Goal: Information Seeking & Learning: Learn about a topic

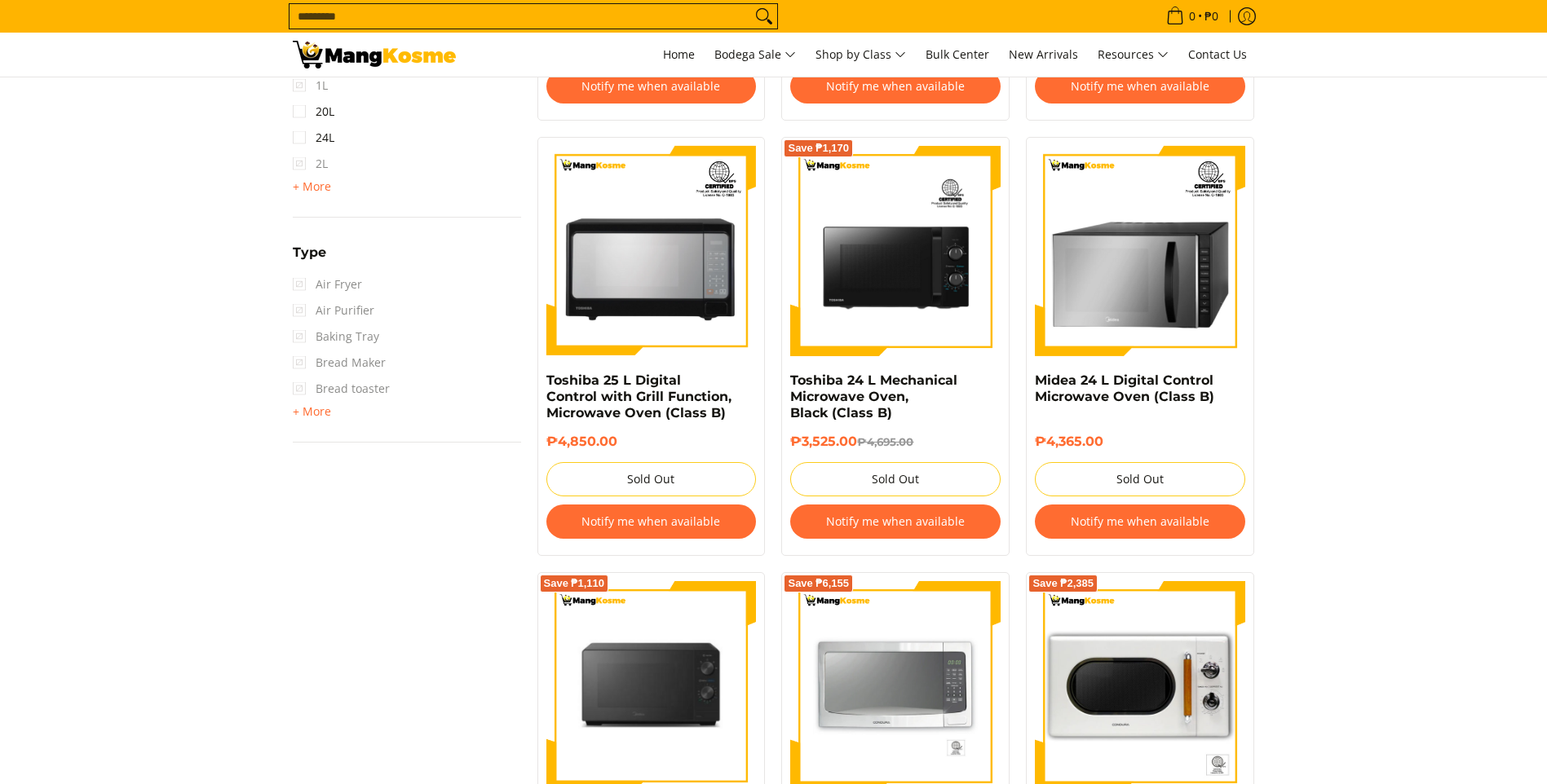
scroll to position [1141, 0]
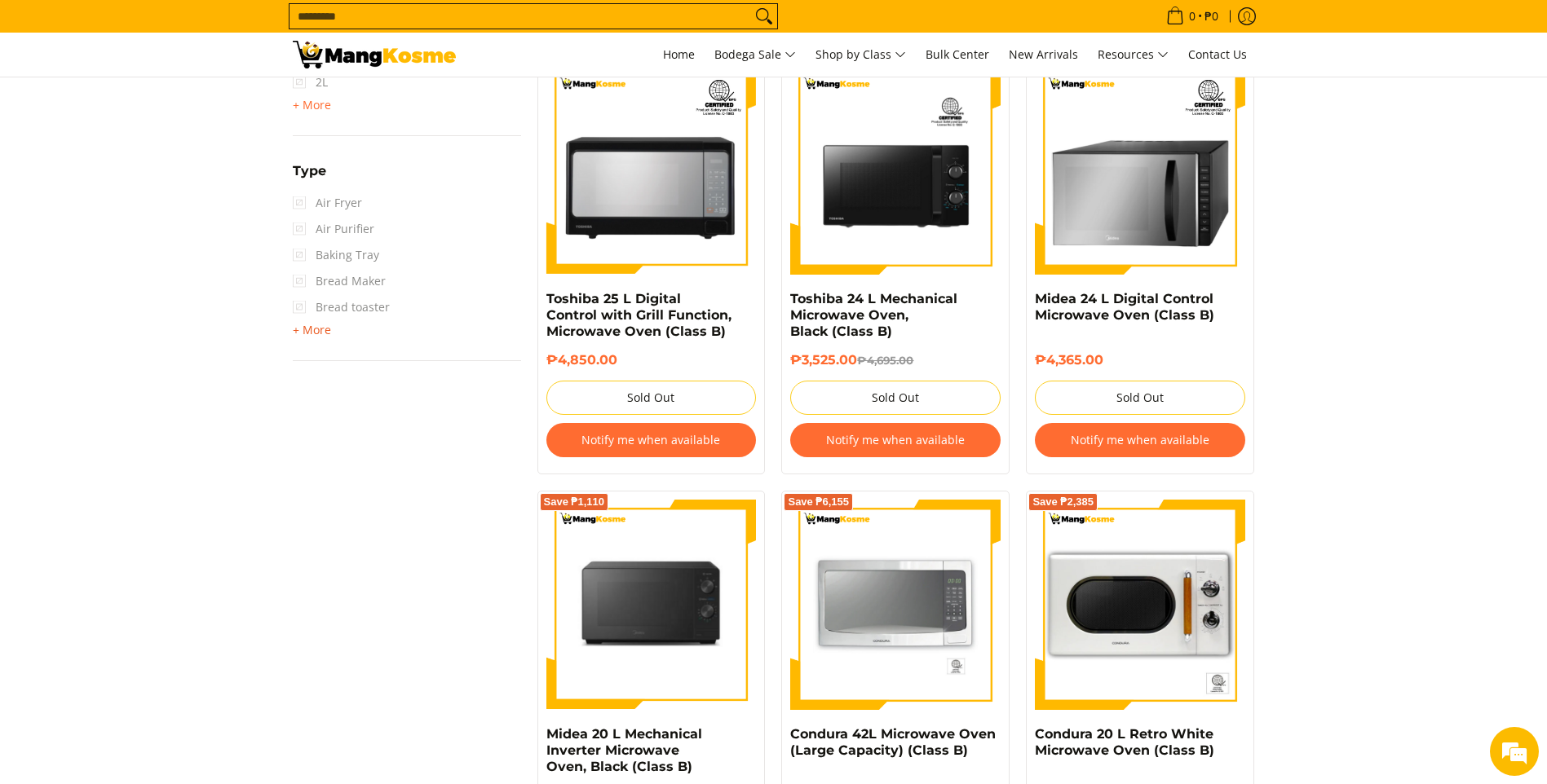
click at [310, 325] on span "+ More" at bounding box center [312, 330] width 38 height 13
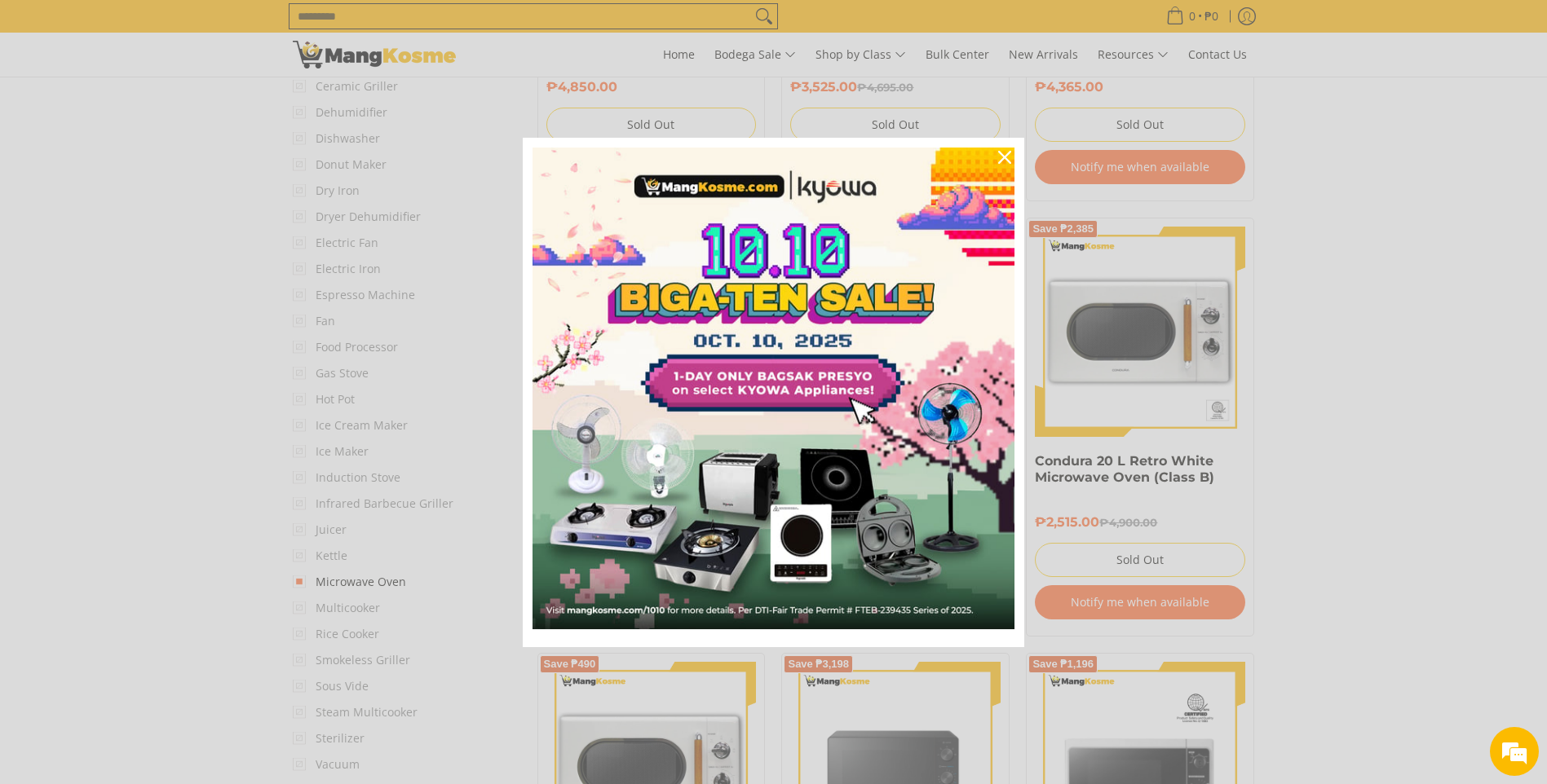
scroll to position [1468, 0]
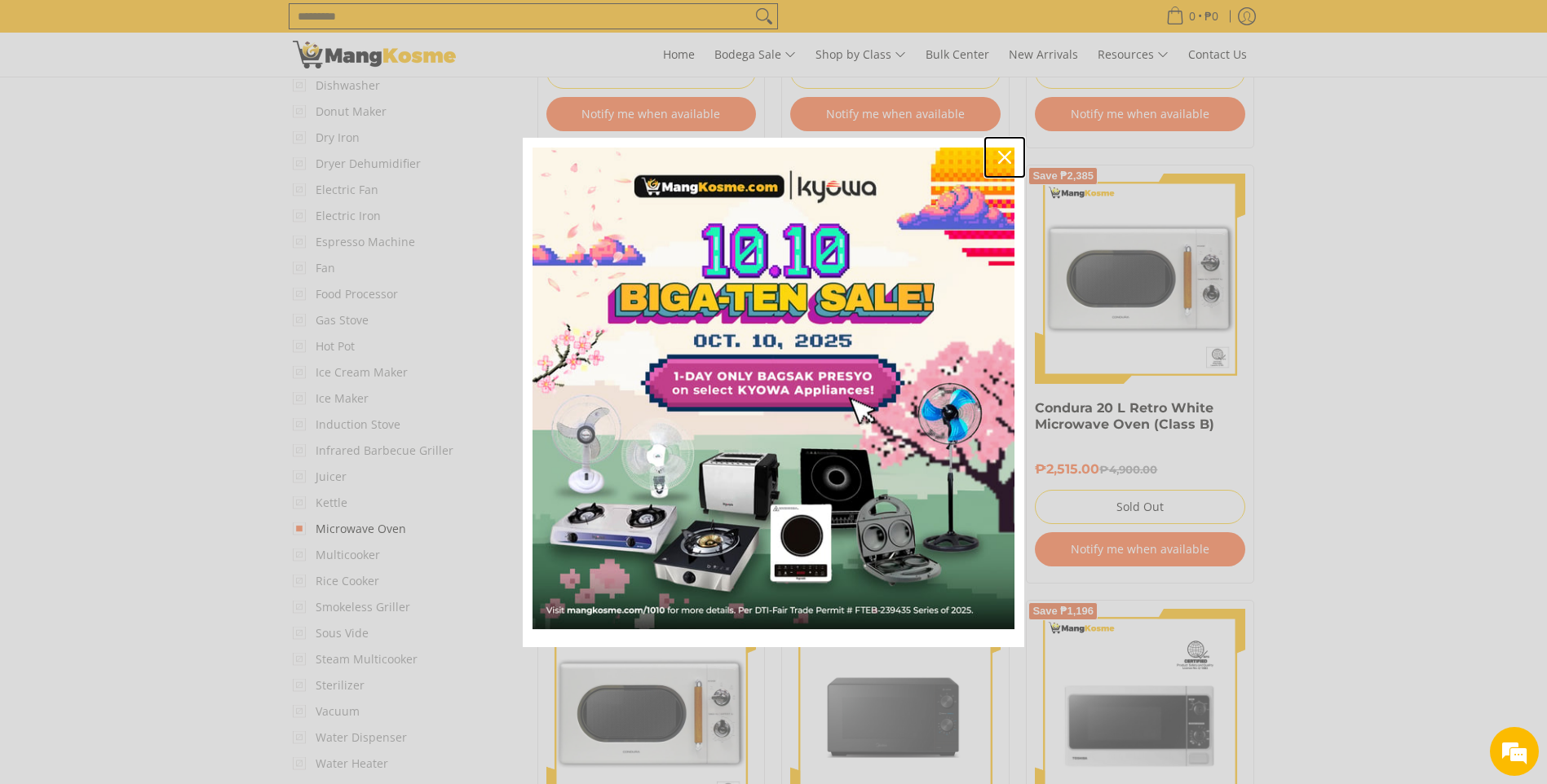
click at [1009, 153] on icon "close icon" at bounding box center [1005, 157] width 13 height 13
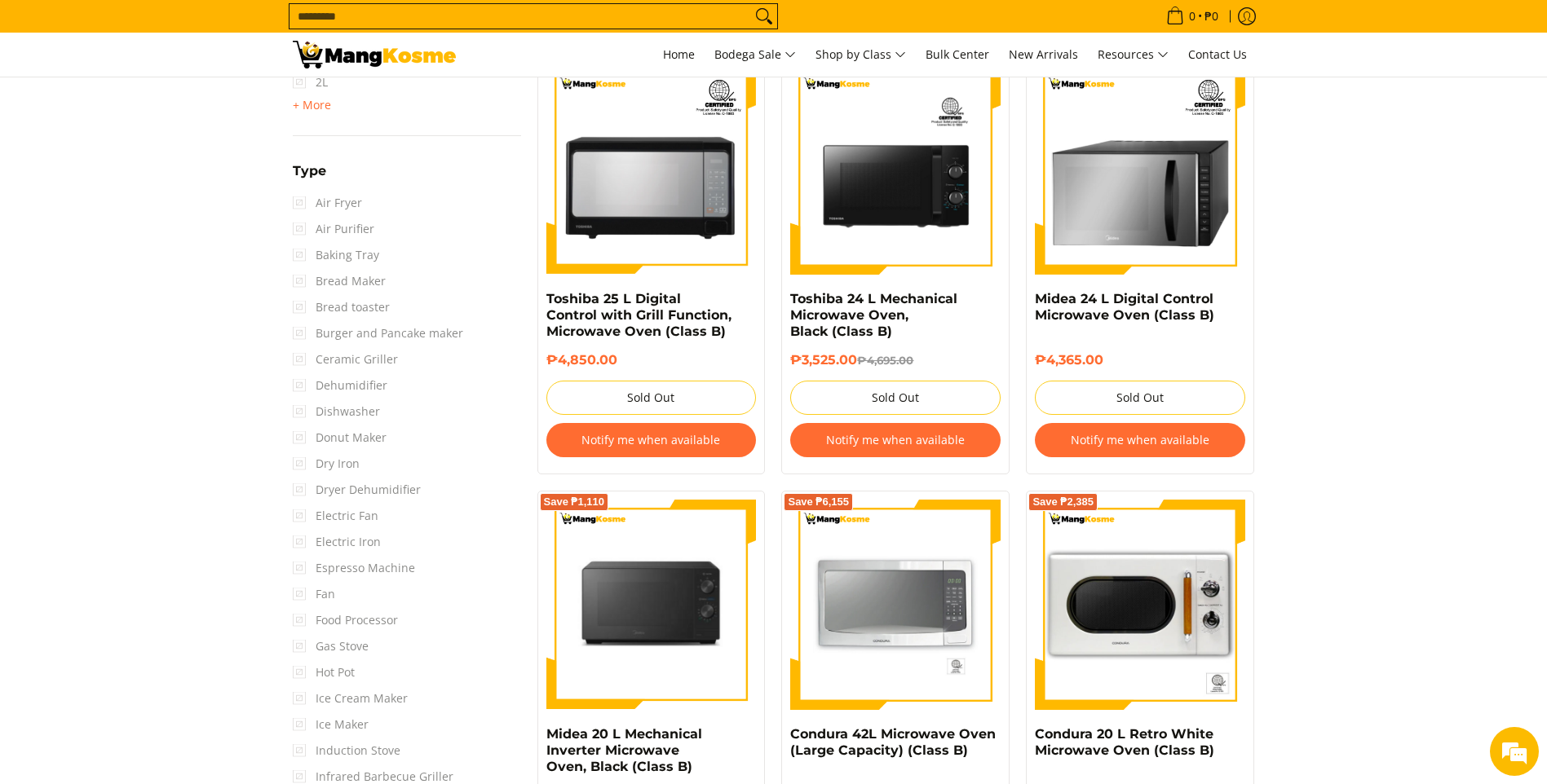
scroll to position [0, 0]
click at [345, 204] on span "Air Fryer" at bounding box center [327, 203] width 70 height 26
click at [302, 203] on span "Air Fryer" at bounding box center [327, 203] width 70 height 26
click at [300, 203] on span "Air Fryer" at bounding box center [327, 203] width 70 height 26
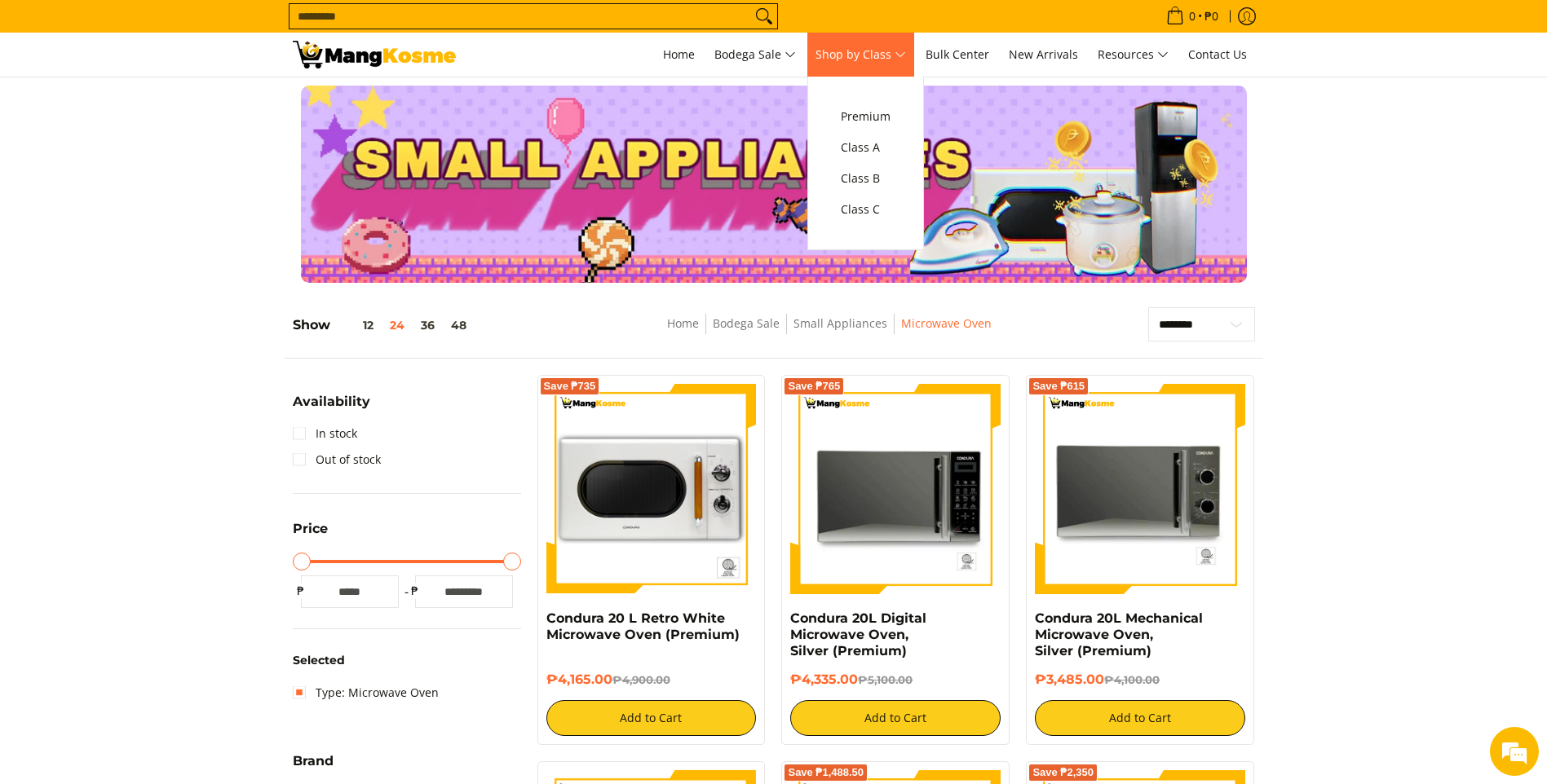
click at [896, 45] on span "Shop by Class" at bounding box center [861, 55] width 90 height 21
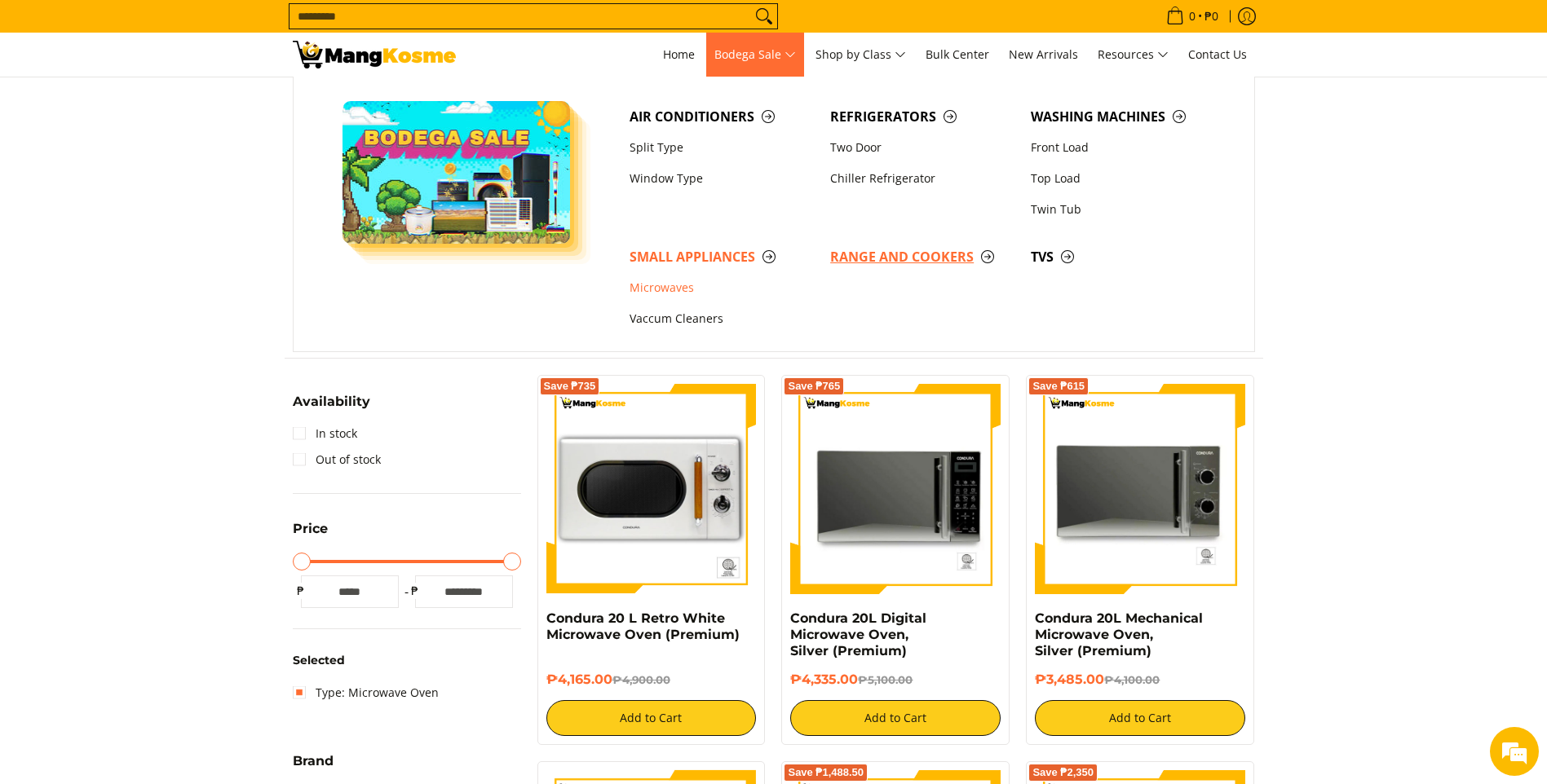
click at [916, 256] on span "Range and Cookers" at bounding box center [923, 257] width 185 height 21
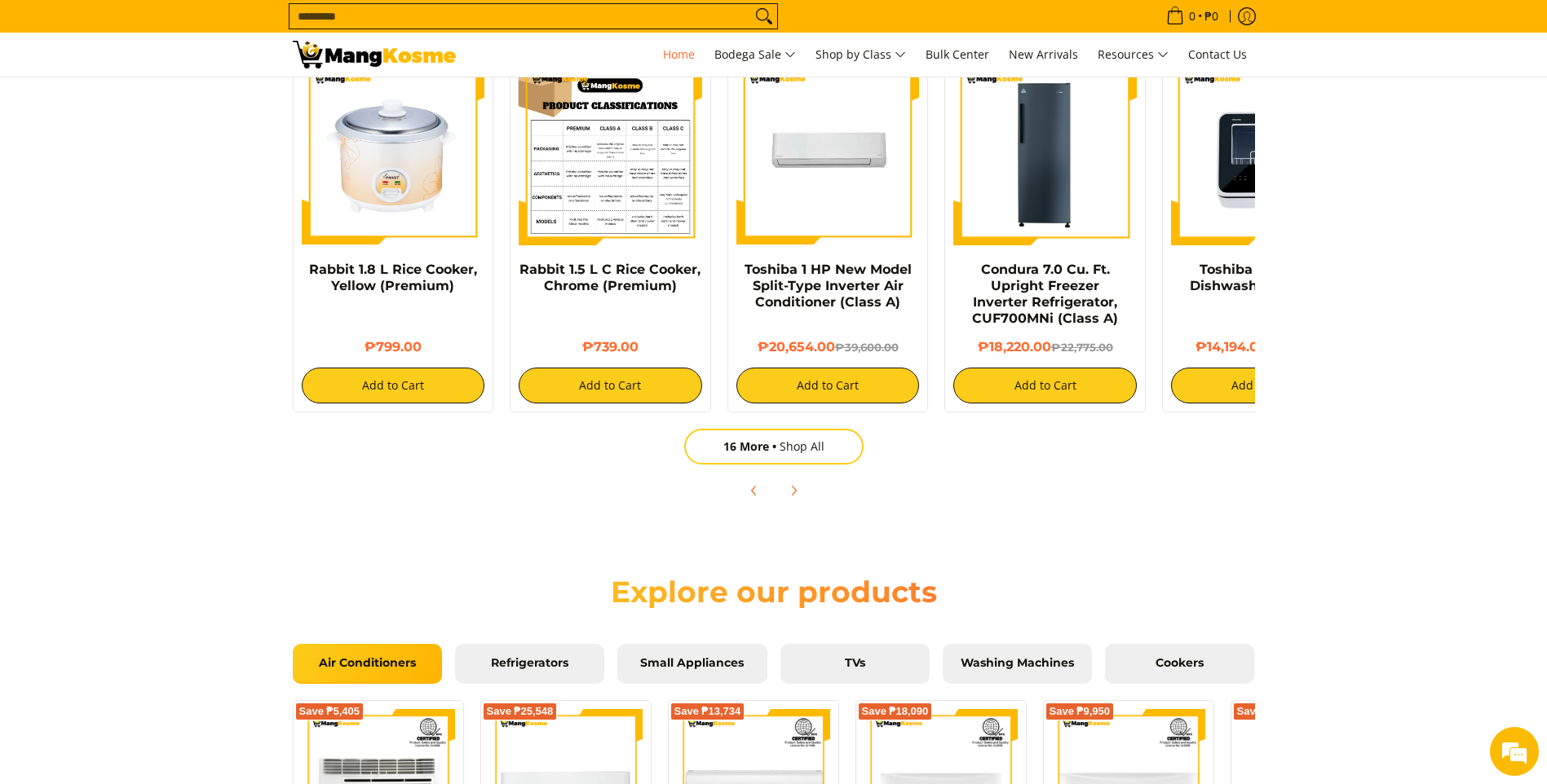
scroll to position [897, 0]
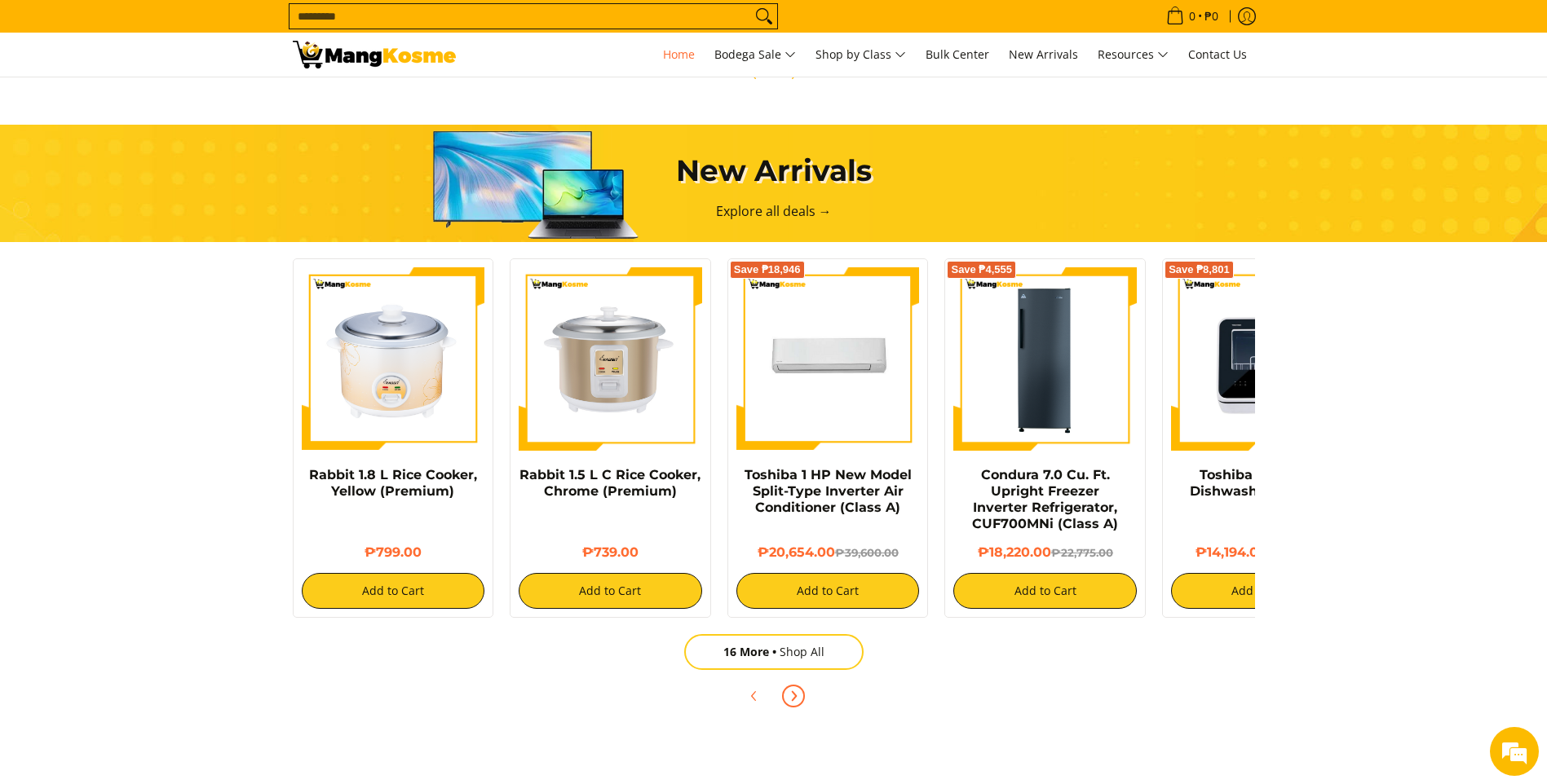
click at [788, 696] on icon "Next" at bounding box center [793, 696] width 13 height 13
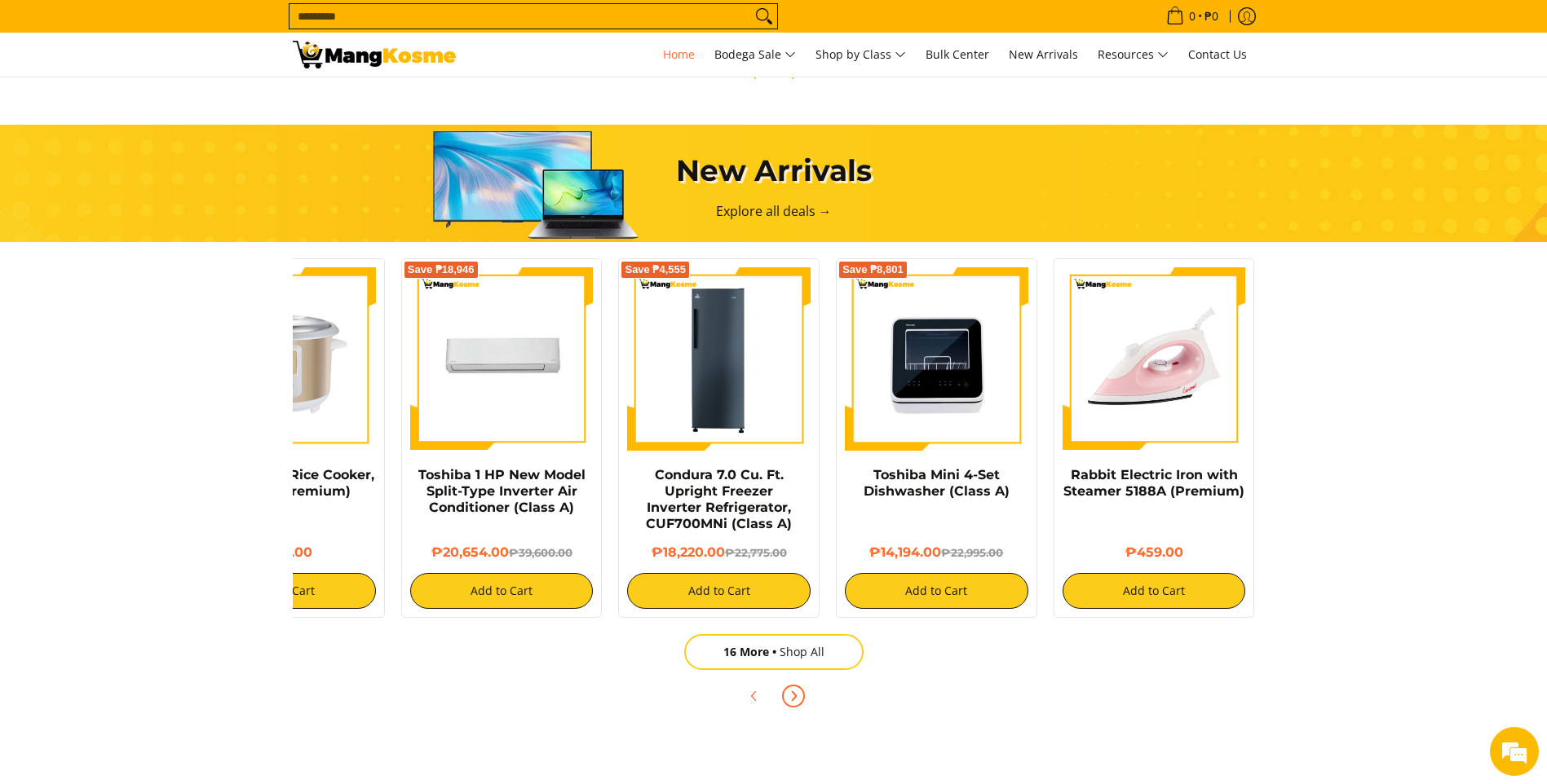
scroll to position [0, 1945]
click at [792, 697] on icon "Next" at bounding box center [793, 696] width 13 height 13
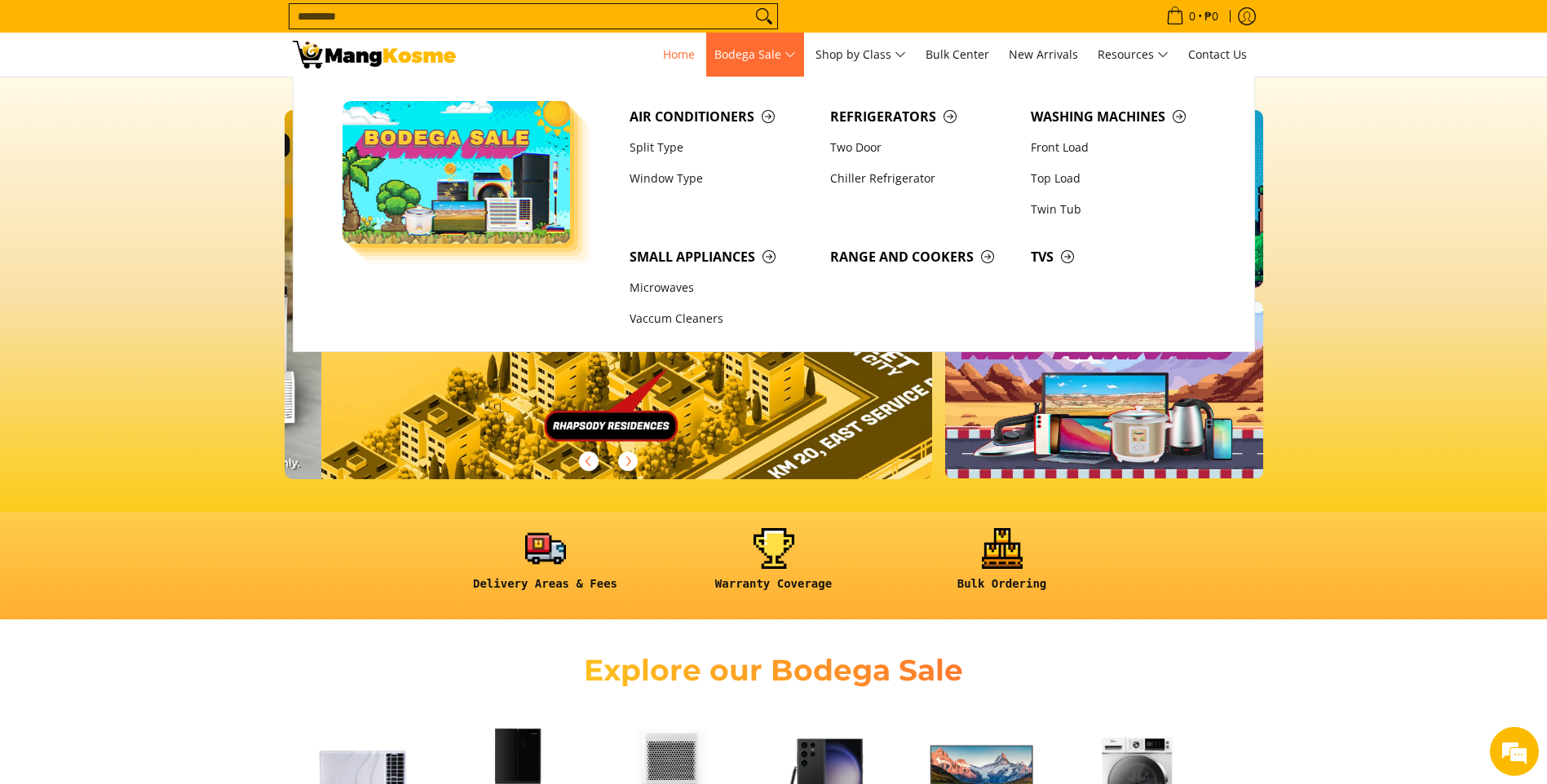
scroll to position [0, 2594]
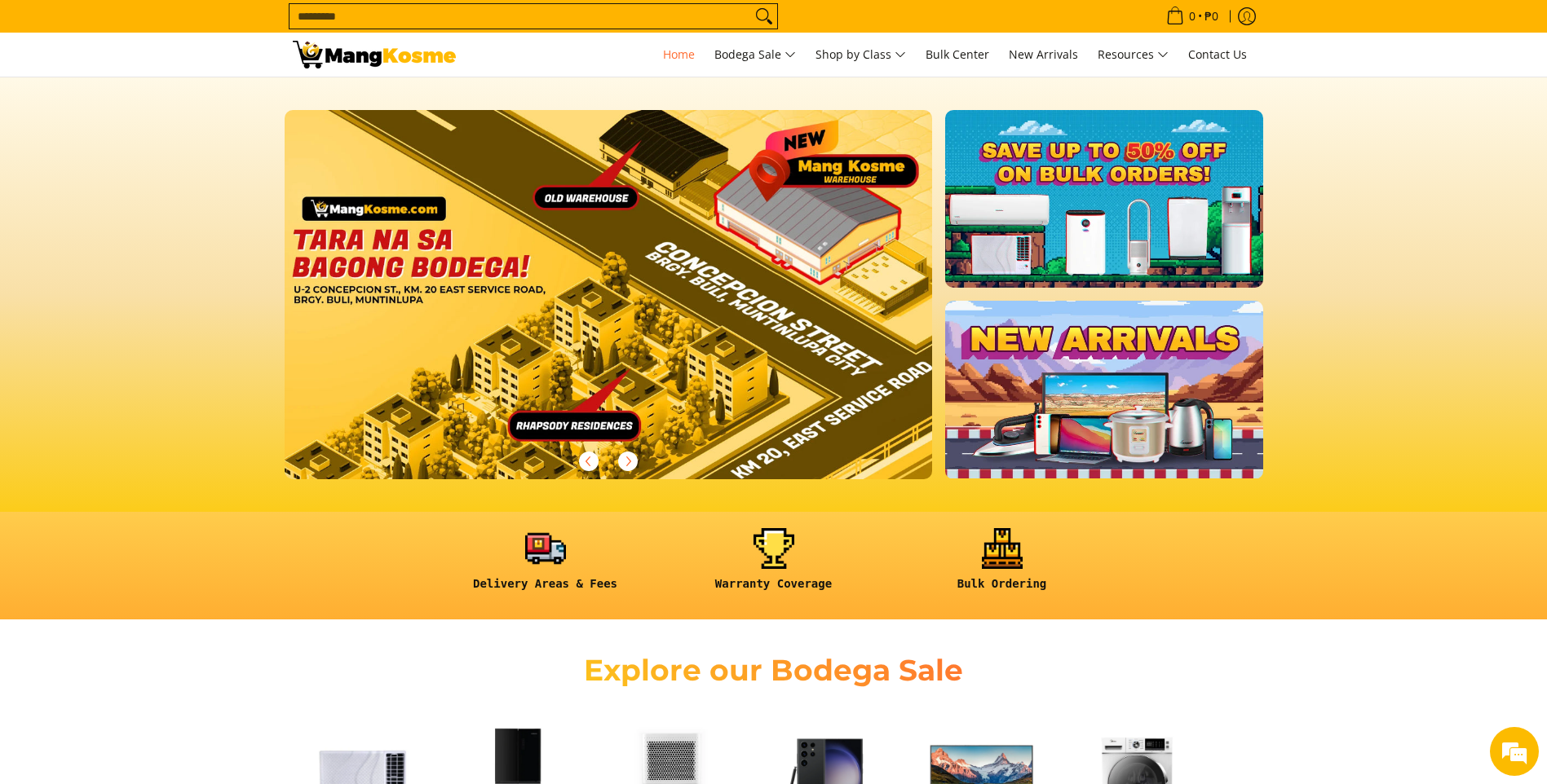
click at [552, 14] on input "Search..." at bounding box center [520, 16] width 461 height 24
type input "****"
click at [751, 5] on button "Search" at bounding box center [764, 16] width 26 height 24
